Goal: Transaction & Acquisition: Purchase product/service

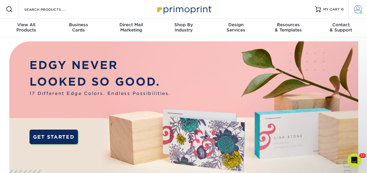
click at [358, 12] on span at bounding box center [357, 9] width 8 height 8
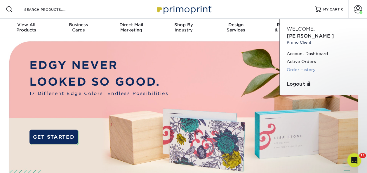
click at [300, 66] on link "Order History" at bounding box center [322, 70] width 73 height 8
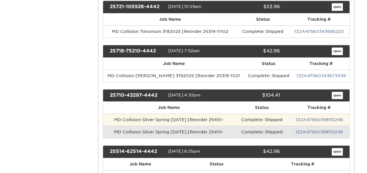
scroll to position [204, 0]
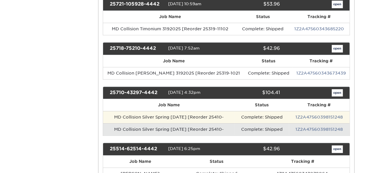
click at [205, 115] on td "MD Collision Silver Spring 4-10-25 [Reorder 25410-" at bounding box center [169, 117] width 132 height 12
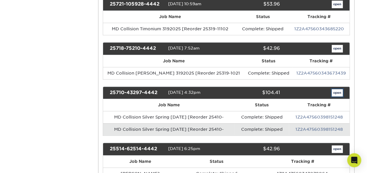
click at [335, 90] on link "open" at bounding box center [336, 93] width 11 height 8
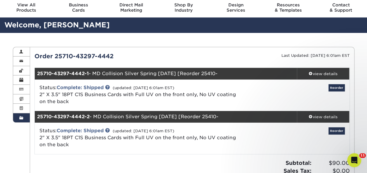
scroll to position [0, 0]
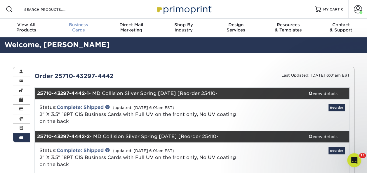
click at [78, 25] on span "Business" at bounding box center [78, 24] width 52 height 5
click at [80, 26] on span "Business" at bounding box center [78, 24] width 52 height 5
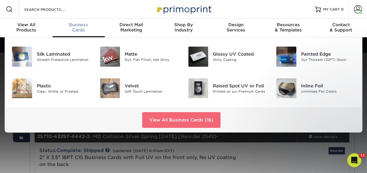
click at [161, 120] on link "View All Business Cards (16)" at bounding box center [181, 120] width 78 height 16
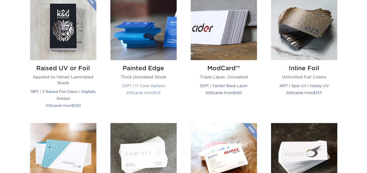
scroll to position [437, 0]
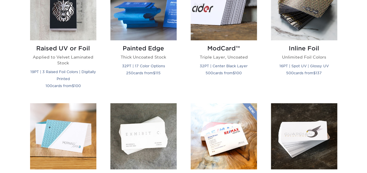
click at [139, 129] on img at bounding box center [143, 136] width 66 height 66
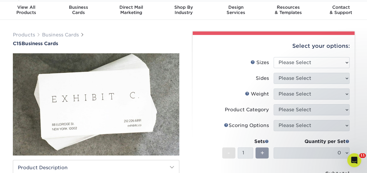
scroll to position [29, 0]
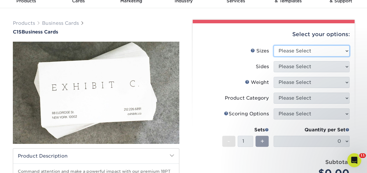
click at [288, 55] on select "Please Select 2" x 3.5" - Standard 2.125" x 3.375" - European 2.5" x 2.5" - Squ…" at bounding box center [311, 50] width 76 height 11
select select "2.00x3.50"
click at [273, 45] on select "Please Select 2" x 3.5" - Standard 2.125" x 3.375" - European 2.5" x 2.5" - Squ…" at bounding box center [311, 50] width 76 height 11
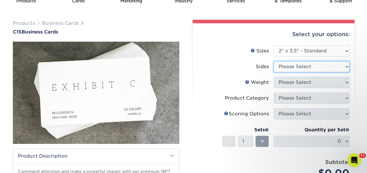
drag, startPoint x: 291, startPoint y: 69, endPoint x: 290, endPoint y: 72, distance: 3.7
click at [291, 69] on select "Please Select Print Both Sides Print Front Only" at bounding box center [311, 66] width 76 height 11
select select "13abbda7-1d64-4f25-8bb2-c179b224825d"
click at [273, 61] on select "Please Select Print Both Sides Print Front Only" at bounding box center [311, 66] width 76 height 11
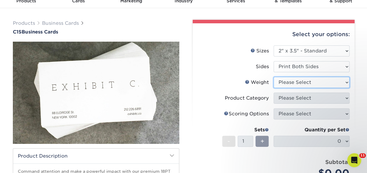
drag, startPoint x: 289, startPoint y: 81, endPoint x: 289, endPoint y: 87, distance: 5.2
click at [289, 81] on select "Please Select 18PT C1S" at bounding box center [311, 82] width 76 height 11
click at [273, 77] on select "Please Select 18PT C1S" at bounding box center [311, 82] width 76 height 11
drag, startPoint x: 292, startPoint y: 83, endPoint x: 292, endPoint y: 87, distance: 4.1
click at [292, 83] on select "Please Select 18PT C1S" at bounding box center [311, 82] width 76 height 11
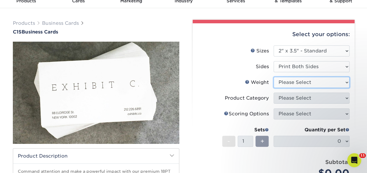
select select "18PTC1S"
click at [273, 77] on select "Please Select 18PT C1S" at bounding box center [311, 82] width 76 height 11
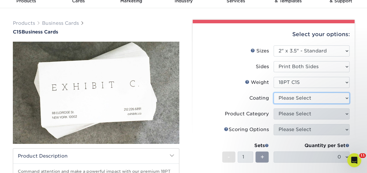
click at [291, 100] on select at bounding box center [311, 98] width 76 height 11
select select "1e8116af-acfc-44b1-83dc-8181aa338834"
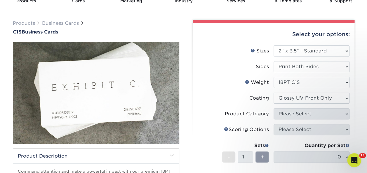
click at [273, 93] on select at bounding box center [311, 98] width 76 height 11
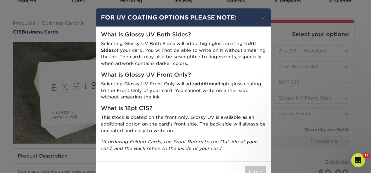
click at [259, 17] on button "×" at bounding box center [263, 16] width 13 height 16
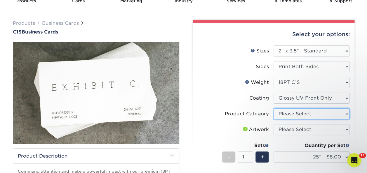
click at [292, 114] on select "Please Select Business Cards" at bounding box center [311, 113] width 76 height 11
select select "3b5148f1-0588-4f88-a218-97bcfdce65c1"
click at [273, 108] on select "Please Select Business Cards" at bounding box center [311, 113] width 76 height 11
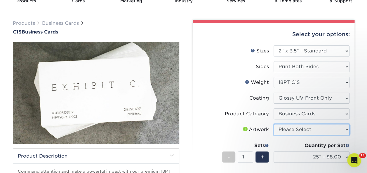
click at [290, 127] on select "Please Select I will upload files I need a design - $100" at bounding box center [311, 129] width 76 height 11
select select "upload"
click at [273, 124] on select "Please Select I will upload files I need a design - $100" at bounding box center [311, 129] width 76 height 11
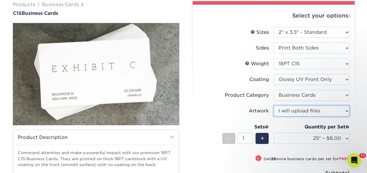
scroll to position [87, 0]
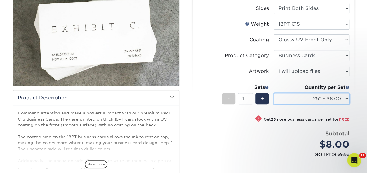
click at [306, 102] on select "25* – $8.00 50* – $8.00 75* – $8.00 100* – $8.00 250* – $17.00 500 – $34.00 100…" at bounding box center [311, 98] width 76 height 11
select select "1000 – $45.00"
click at [273, 93] on select "25* – $8.00 50* – $8.00 75* – $8.00 100* – $8.00 250* – $17.00 500 – $34.00 100…" at bounding box center [311, 98] width 76 height 11
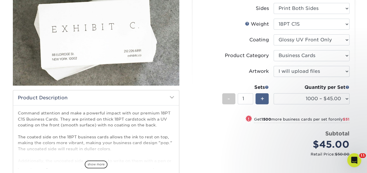
click at [262, 98] on span "+" at bounding box center [262, 98] width 4 height 9
type input "2"
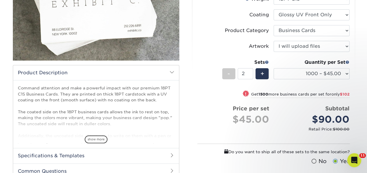
scroll to position [146, 0]
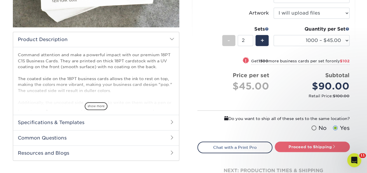
click at [303, 148] on link "Proceed to Shipping" at bounding box center [311, 147] width 75 height 10
type input "Set 1"
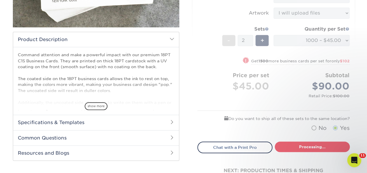
select select "4952efad-d74c-4f08-b80b-e4764612971a"
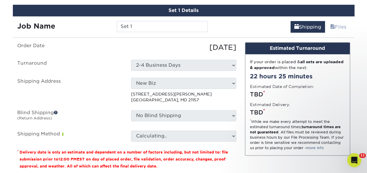
scroll to position [332, 0]
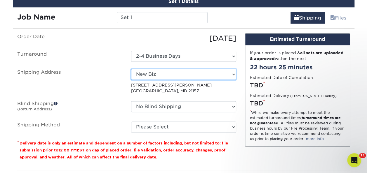
click at [153, 78] on select "Select One Biz E3Extreme Elevated Automotive Home Lamarr Maryland Collision - V…" at bounding box center [183, 74] width 105 height 11
select select "180483"
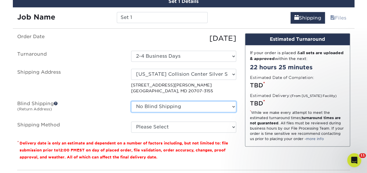
click at [159, 106] on select "No Blind Shipping Biz E3Extreme Elevated Automotive Home Lamarr Maryland Collis…" at bounding box center [183, 106] width 105 height 11
select select "118314"
click at [131, 101] on select "No Blind Shipping Biz E3Extreme Elevated Automotive Home Lamarr Maryland Collis…" at bounding box center [183, 106] width 105 height 11
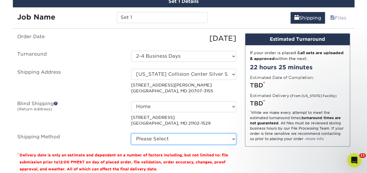
click at [153, 134] on select "Please Select Ground Shipping (+$15.05) 3 Day Shipping Service (+$16.18) 2 Day …" at bounding box center [183, 139] width 105 height 11
select select "03"
click at [131, 134] on select "Please Select Ground Shipping (+$15.05) 3 Day Shipping Service (+$16.18) 2 Day …" at bounding box center [183, 139] width 105 height 11
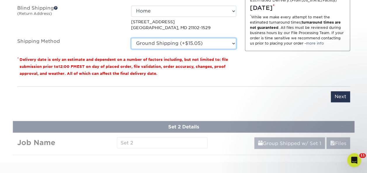
scroll to position [420, 0]
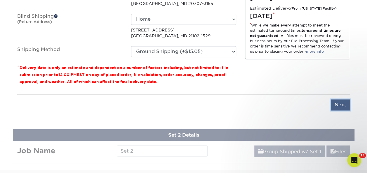
click at [336, 104] on input "Next" at bounding box center [339, 104] width 19 height 11
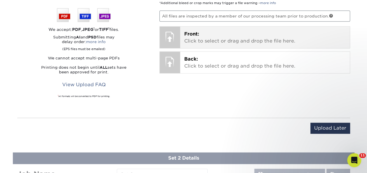
scroll to position [332, 0]
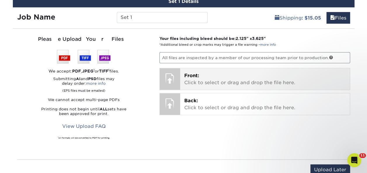
click at [199, 73] on p "Front: Click to select or drag and drop the file here." at bounding box center [264, 79] width 161 height 14
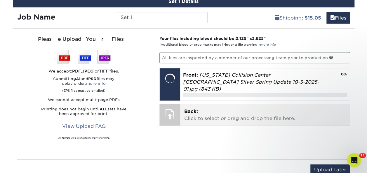
click at [190, 109] on span "Back:" at bounding box center [191, 112] width 14 height 6
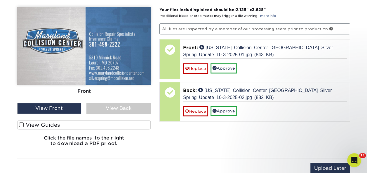
scroll to position [361, 0]
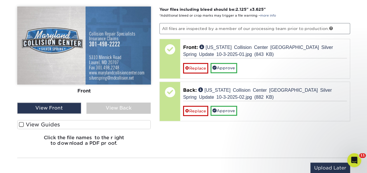
click at [22, 122] on span at bounding box center [21, 125] width 5 height 6
click at [0, 0] on input "View Guides" at bounding box center [0, 0] width 0 height 0
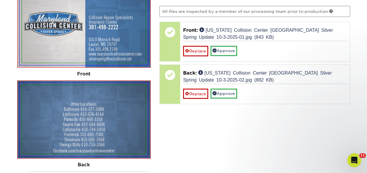
scroll to position [390, 0]
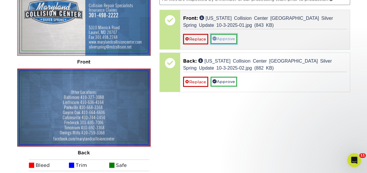
click at [223, 36] on link "Approve" at bounding box center [223, 39] width 27 height 10
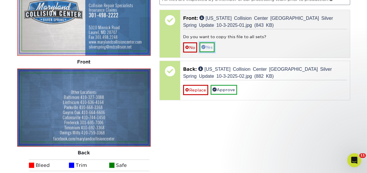
click at [210, 45] on link "Yes" at bounding box center [206, 47] width 15 height 10
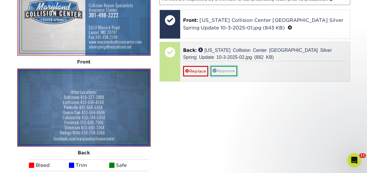
click at [220, 68] on link "Approve" at bounding box center [223, 71] width 27 height 10
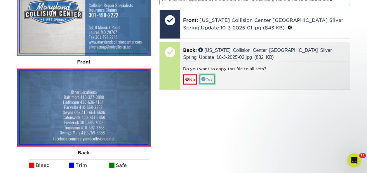
click at [210, 78] on link "Yes" at bounding box center [206, 79] width 15 height 10
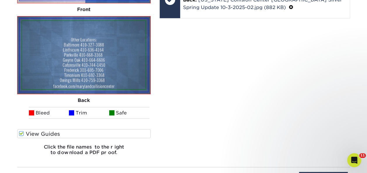
scroll to position [536, 0]
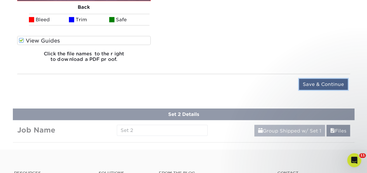
click at [314, 86] on input "Save & Continue" at bounding box center [323, 84] width 49 height 11
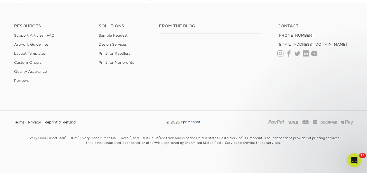
scroll to position [306, 0]
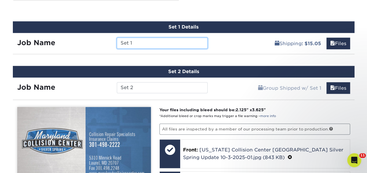
click at [133, 45] on input "Set 1" at bounding box center [162, 43] width 91 height 11
type input "S"
drag, startPoint x: 185, startPoint y: 40, endPoint x: 243, endPoint y: 44, distance: 58.1
click at [240, 45] on div "Job Name MD Collision Silver Spring 12-30-24 Shipping : $15.05 Files" at bounding box center [183, 41] width 341 height 16
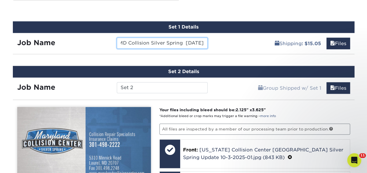
type input "MD Collision Silver Spring [DATE]"
click at [174, 34] on div "Job Name MD Collision Silver Spring 10-3-2025" at bounding box center [112, 41] width 199 height 16
click at [169, 45] on input "MD Collision Silver Spring [DATE]" at bounding box center [162, 43] width 91 height 11
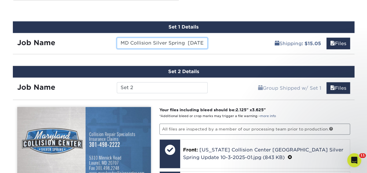
click at [169, 45] on input "MD Collision Silver Spring [DATE]" at bounding box center [162, 43] width 91 height 11
drag, startPoint x: 158, startPoint y: 78, endPoint x: 122, endPoint y: 86, distance: 36.9
click at [117, 85] on div "Job Name Set 2" at bounding box center [112, 86] width 199 height 17
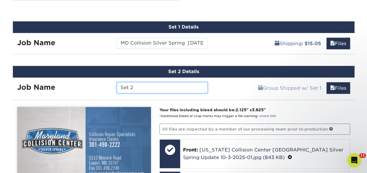
drag, startPoint x: 142, startPoint y: 86, endPoint x: 88, endPoint y: 89, distance: 53.7
click at [88, 89] on div "Job Name Set 2" at bounding box center [112, 87] width 199 height 11
paste input "MD Collision Silver Spring [DATE]"
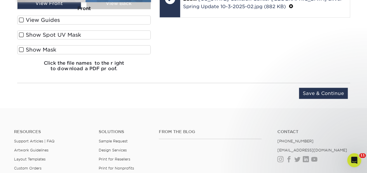
scroll to position [511, 0]
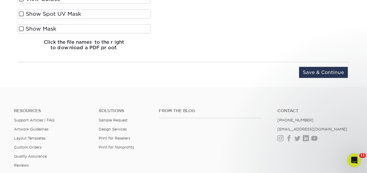
type input "MD Collision Silver Spring [DATE]"
click at [331, 67] on input "Save & Continue" at bounding box center [323, 72] width 49 height 11
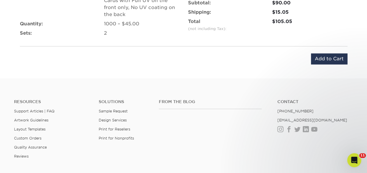
scroll to position [452, 0]
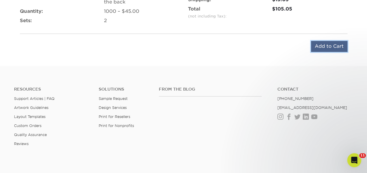
click at [321, 47] on input "Add to Cart" at bounding box center [329, 46] width 36 height 11
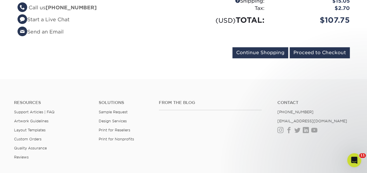
scroll to position [262, 0]
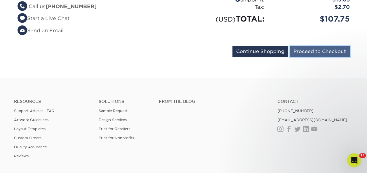
click at [313, 46] on input "Proceed to Checkout" at bounding box center [319, 51] width 60 height 11
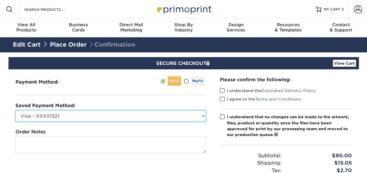
click at [48, 115] on select "Visa - XXXX1321 MasterCard - XXXX6950 MasterCard - XXXX0702 MasterCard - XXXX98…" at bounding box center [110, 116] width 190 height 11
select select "60728"
click at [15, 111] on select "Visa - XXXX1321 MasterCard - XXXX6950 MasterCard - XXXX0702 MasterCard - XXXX98…" at bounding box center [110, 116] width 190 height 11
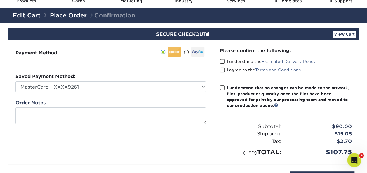
click at [220, 62] on span at bounding box center [222, 62] width 5 height 6
click at [0, 0] on input "I understand the Estimated Delivery Policy" at bounding box center [0, 0] width 0 height 0
drag, startPoint x: 222, startPoint y: 69, endPoint x: 222, endPoint y: 73, distance: 4.7
click at [222, 69] on span at bounding box center [222, 70] width 5 height 6
click at [0, 0] on input "I agree to the Terms and Conditions" at bounding box center [0, 0] width 0 height 0
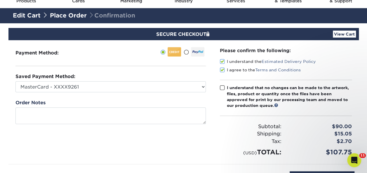
click at [220, 87] on span at bounding box center [222, 88] width 5 height 6
click at [0, 0] on input "I understand that no changes can be made to the artwork, files, product or quan…" at bounding box center [0, 0] width 0 height 0
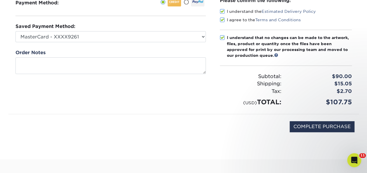
scroll to position [58, 0]
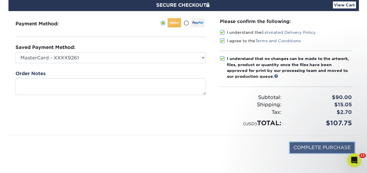
click at [314, 146] on input "COMPLETE PURCHASE" at bounding box center [321, 147] width 65 height 11
type input "PROCESSING, PLEASE WAIT..."
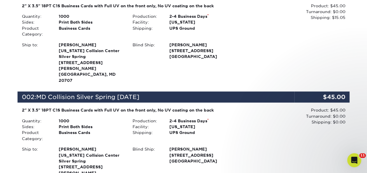
scroll to position [292, 0]
